Goal: Task Accomplishment & Management: Manage account settings

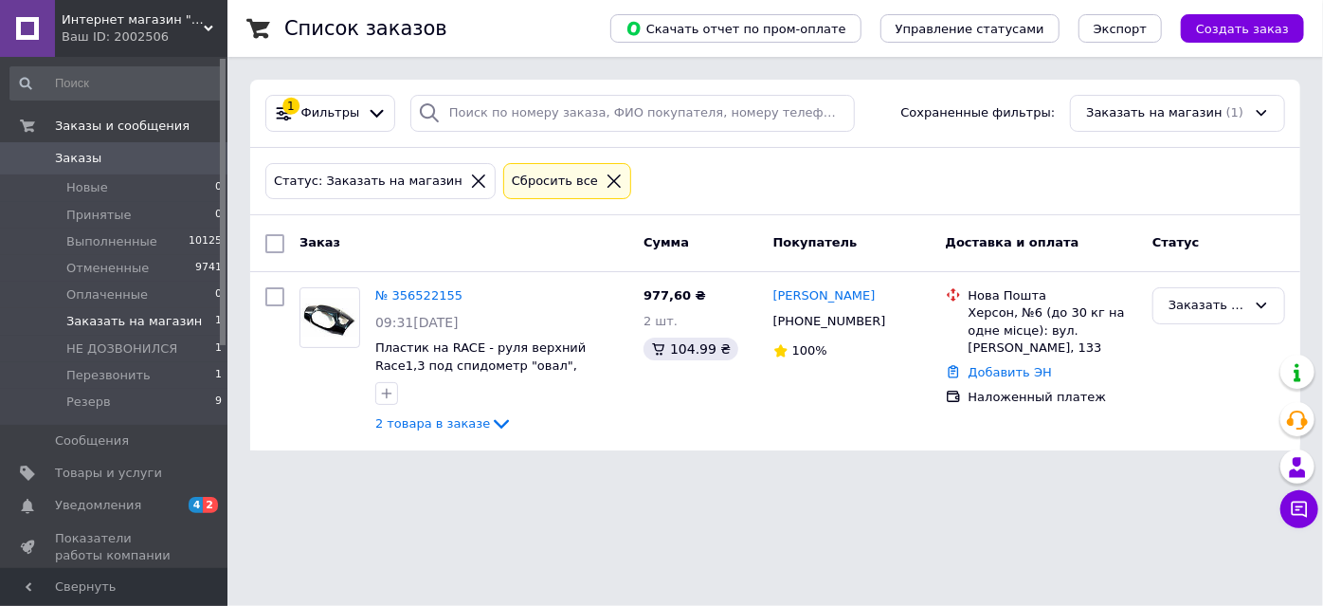
click at [210, 27] on use at bounding box center [208, 29] width 9 height 6
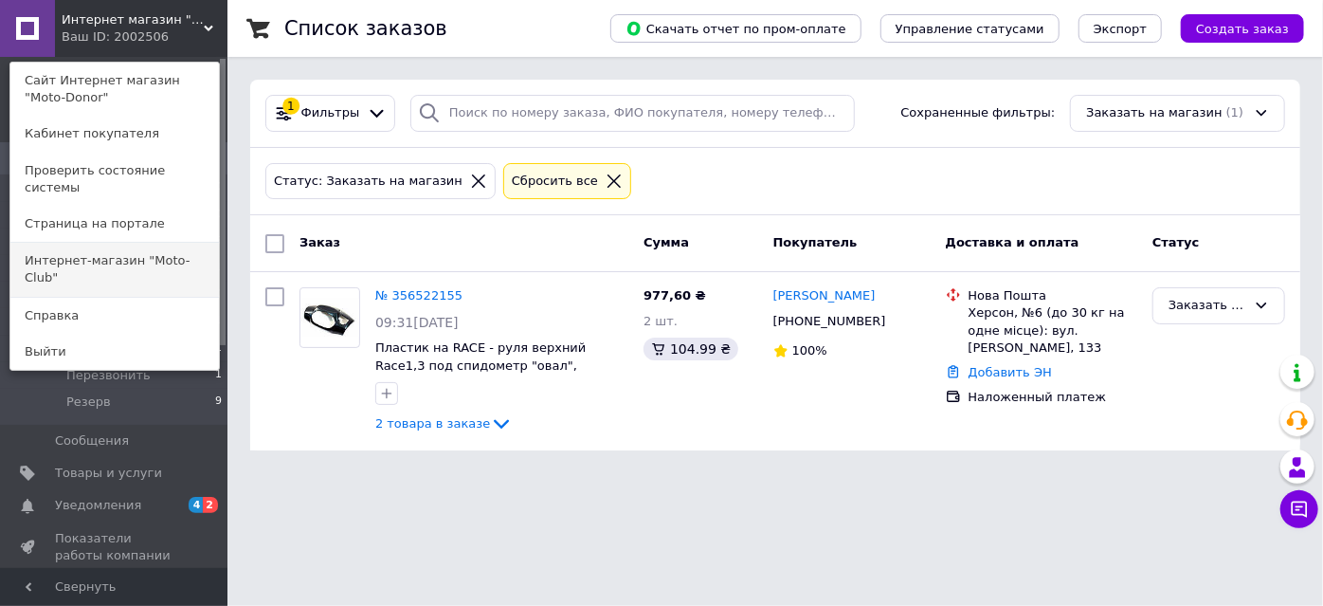
click at [199, 243] on link "Интернет-магазин "Moto-Club"" at bounding box center [114, 269] width 209 height 53
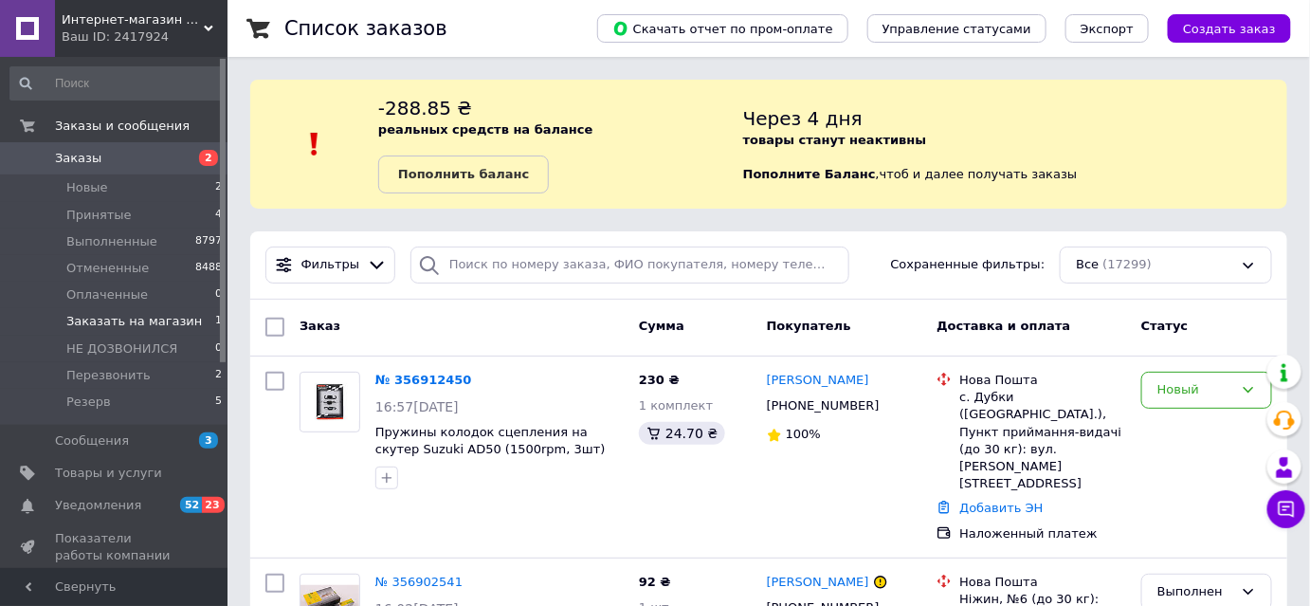
click at [205, 312] on li "Заказать на магазин 1" at bounding box center [116, 321] width 233 height 27
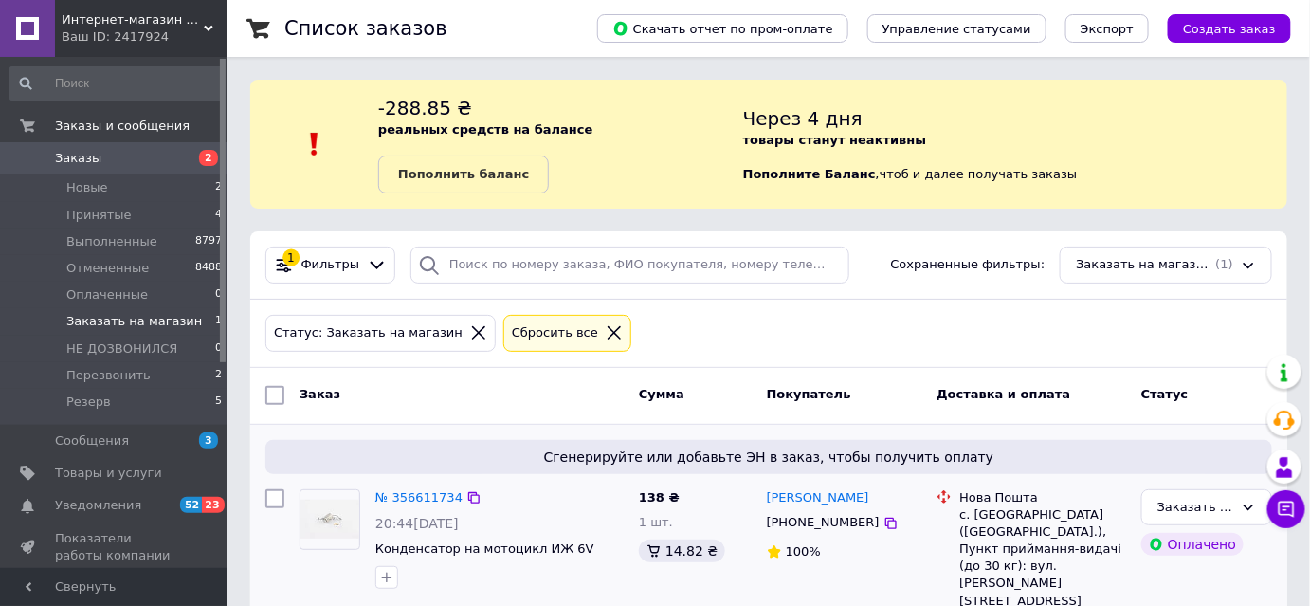
scroll to position [55, 0]
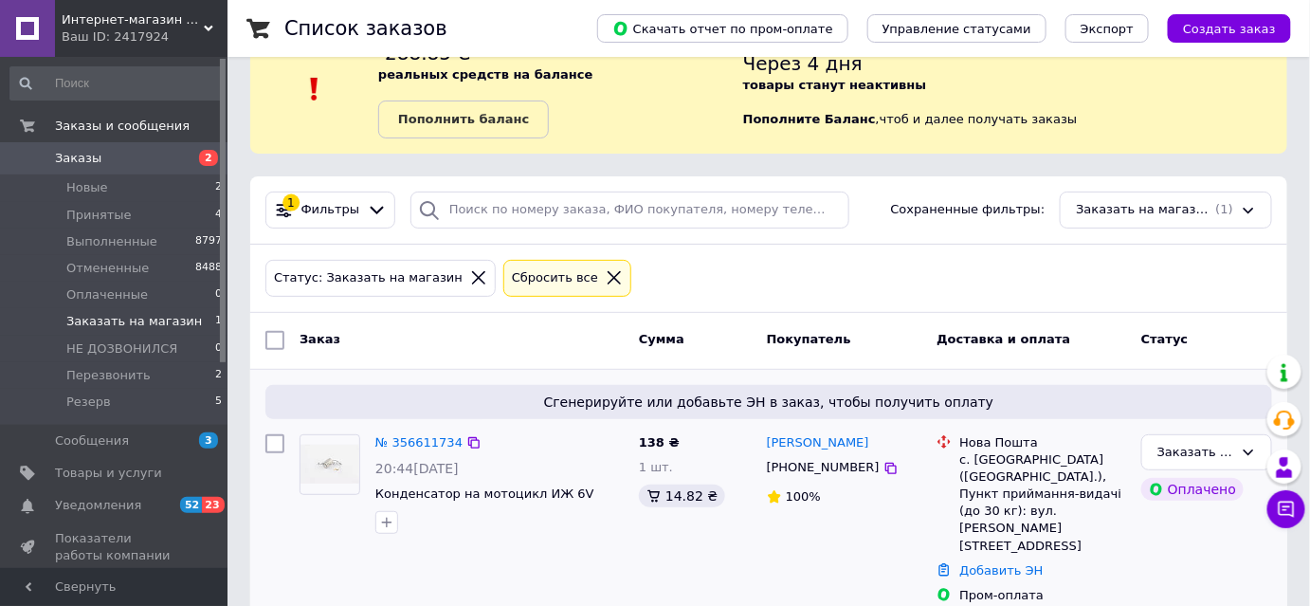
click at [336, 457] on img at bounding box center [330, 464] width 59 height 39
